Goal: Information Seeking & Learning: Learn about a topic

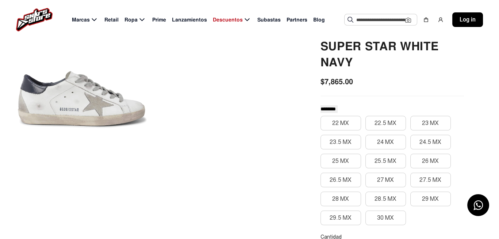
scroll to position [73, 0]
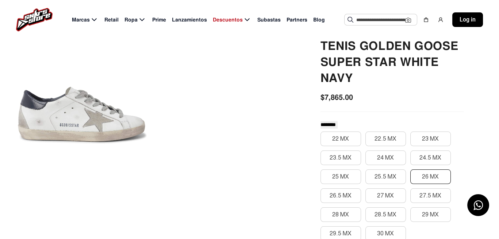
click at [425, 176] on button "26 MX" at bounding box center [430, 177] width 40 height 15
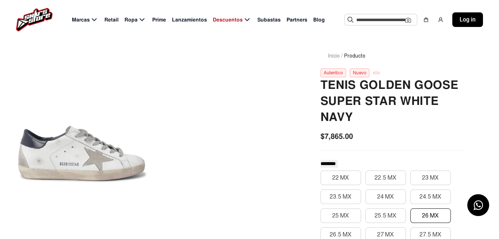
scroll to position [0, 0]
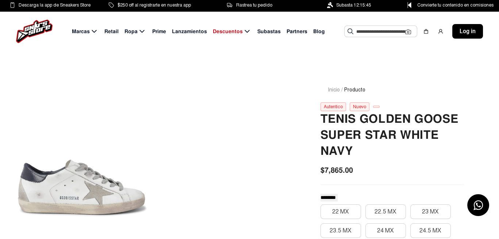
click at [187, 32] on span "Lanzamientos" at bounding box center [189, 32] width 35 height 8
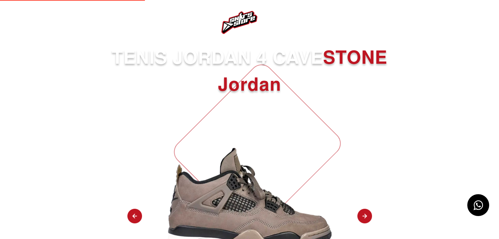
select select
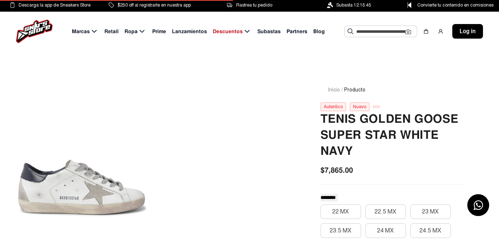
click at [161, 30] on span "Prime" at bounding box center [159, 32] width 14 height 8
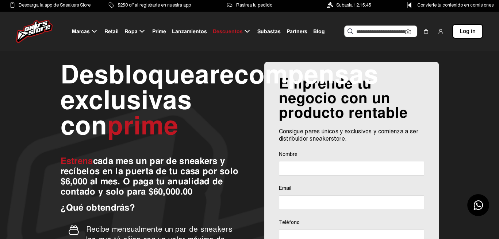
click at [268, 30] on span "Subastas" at bounding box center [268, 32] width 23 height 8
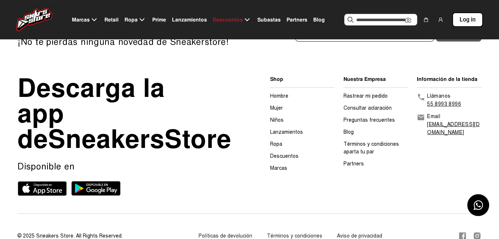
scroll to position [131, 0]
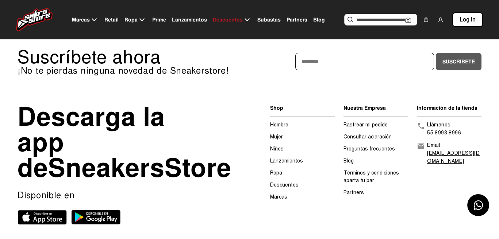
click at [299, 161] on link "Lanzamientos" at bounding box center [286, 161] width 33 height 6
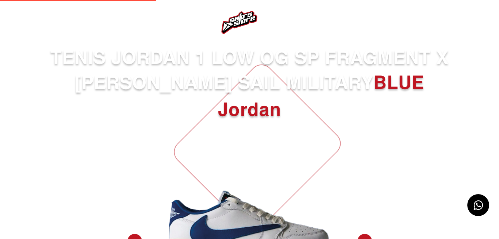
select select
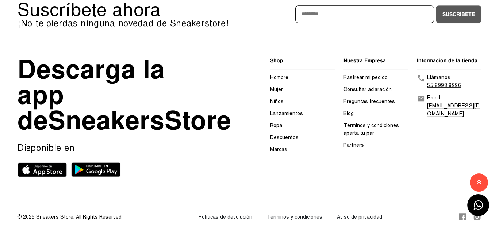
scroll to position [772, 0]
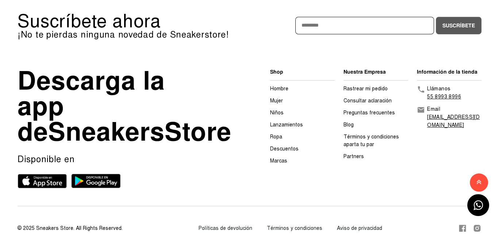
click at [281, 161] on link "Marcas" at bounding box center [278, 161] width 17 height 6
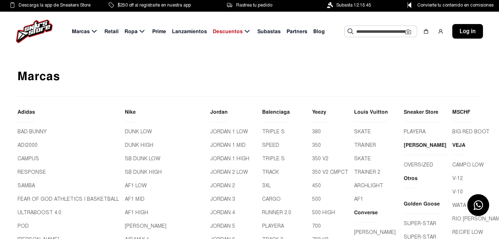
click at [264, 30] on span "Subastas" at bounding box center [268, 32] width 23 height 8
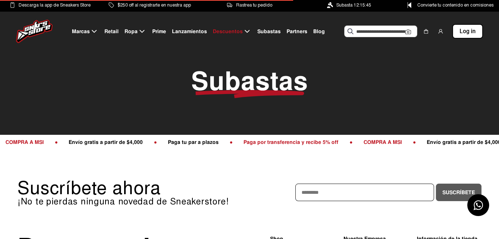
scroll to position [182, 0]
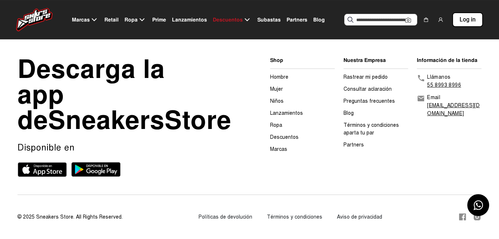
click at [281, 74] on link "Hombre" at bounding box center [279, 77] width 18 height 6
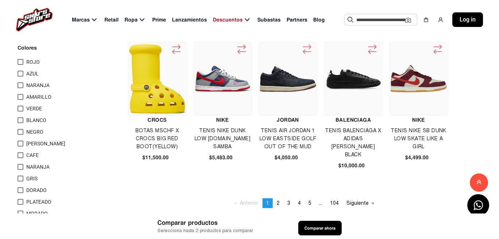
scroll to position [438, 0]
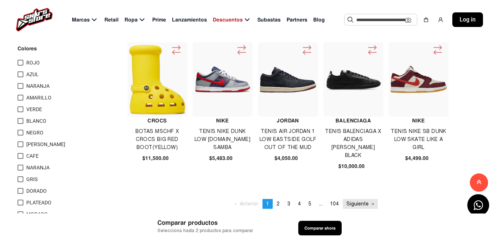
click at [356, 204] on link "Siguiente page" at bounding box center [360, 204] width 35 height 10
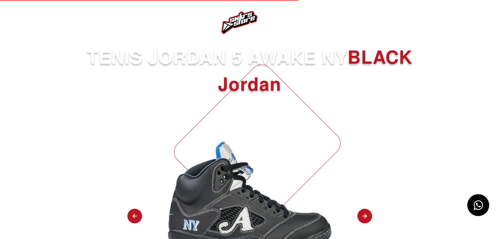
select select
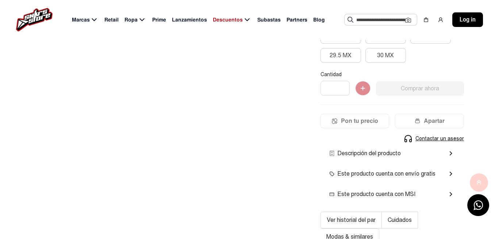
scroll to position [255, 0]
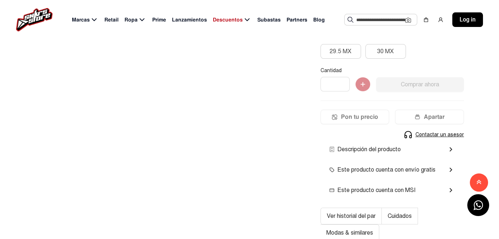
click at [455, 135] on span "Contactar un asesor" at bounding box center [439, 135] width 49 height 8
click at [447, 135] on span "Contactar un asesor" at bounding box center [439, 135] width 49 height 8
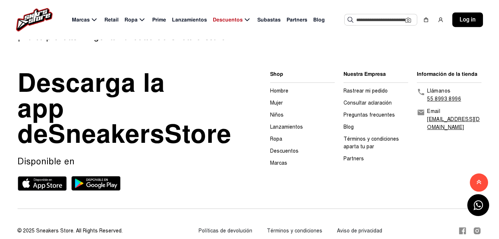
scroll to position [1089, 0]
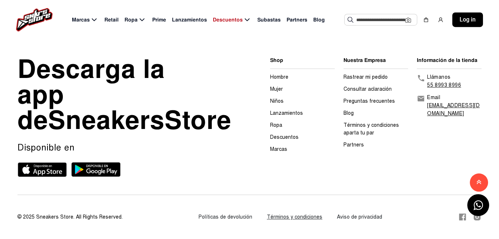
click at [292, 218] on link "Términos y condiciones" at bounding box center [294, 217] width 55 height 6
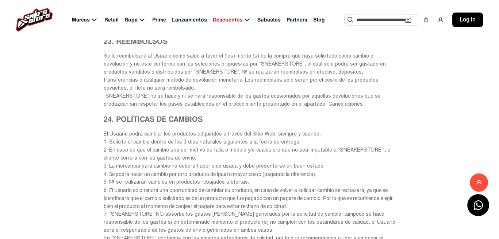
scroll to position [2298, 0]
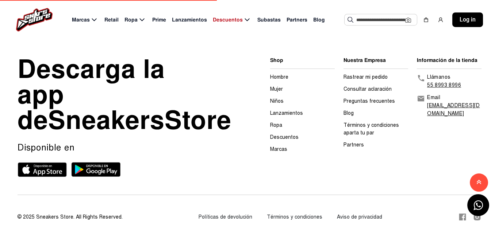
scroll to position [1089, 0]
